Goal: Find specific page/section: Find specific page/section

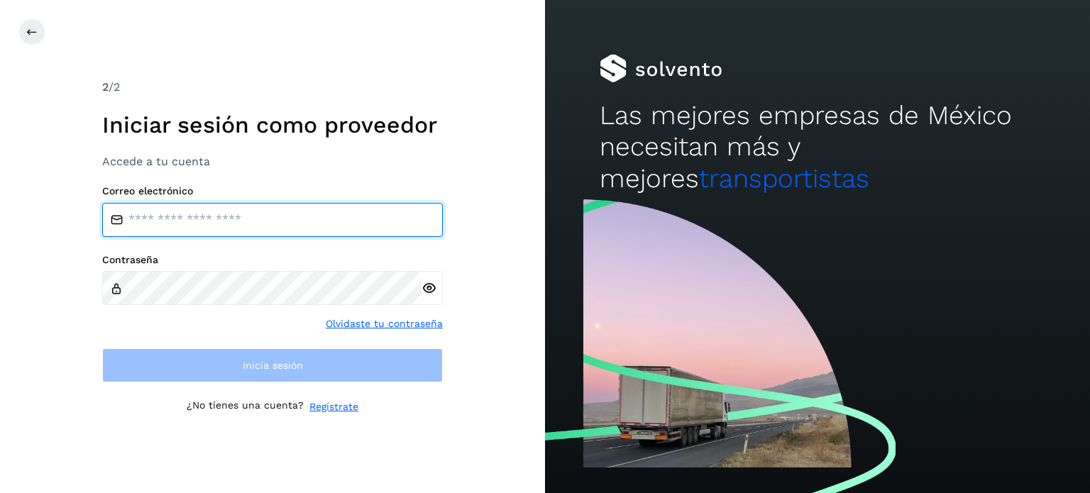
type input "**********"
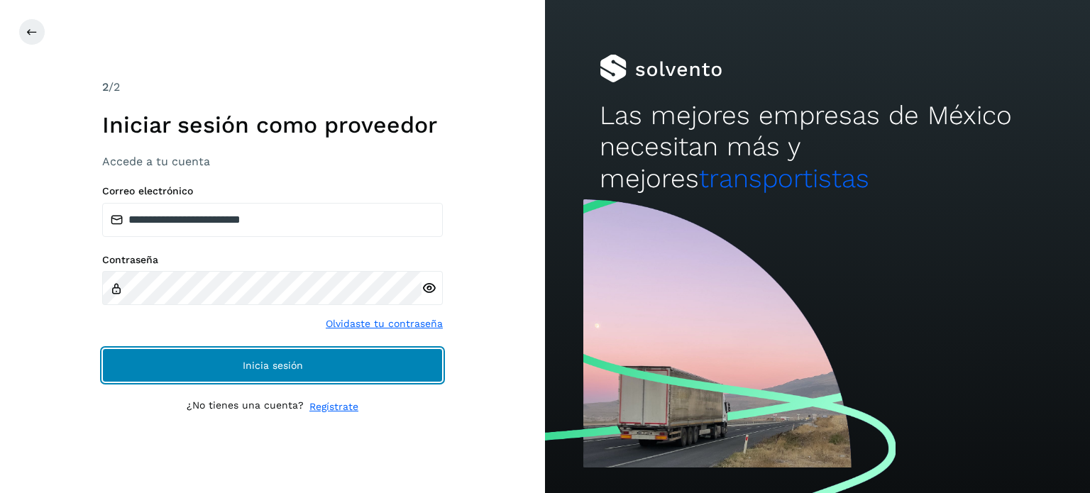
click at [327, 363] on button "Inicia sesión" at bounding box center [272, 366] width 341 height 34
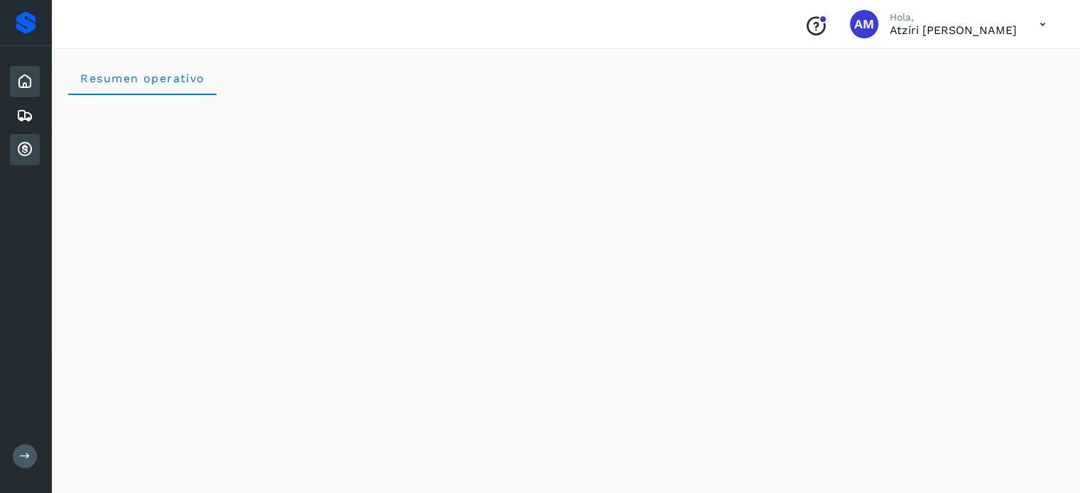
click at [30, 147] on icon at bounding box center [24, 149] width 17 height 17
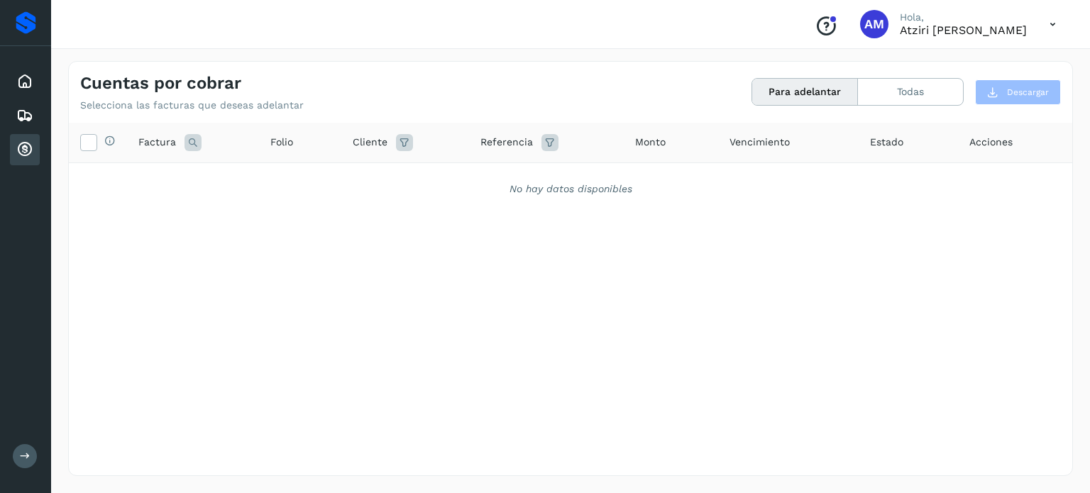
click at [30, 147] on icon at bounding box center [24, 149] width 17 height 17
click at [26, 87] on icon at bounding box center [24, 81] width 17 height 17
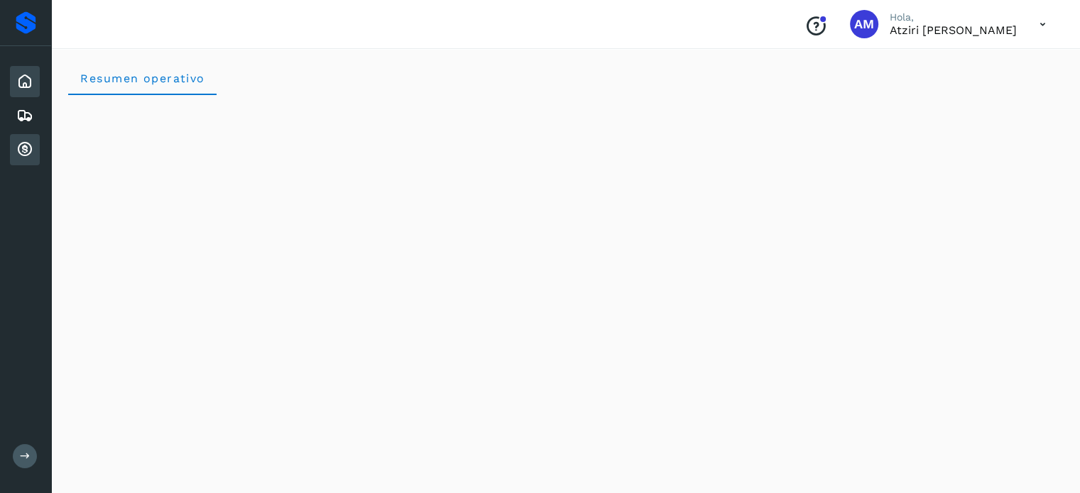
click at [26, 155] on icon at bounding box center [24, 149] width 17 height 17
